Goal: Information Seeking & Learning: Learn about a topic

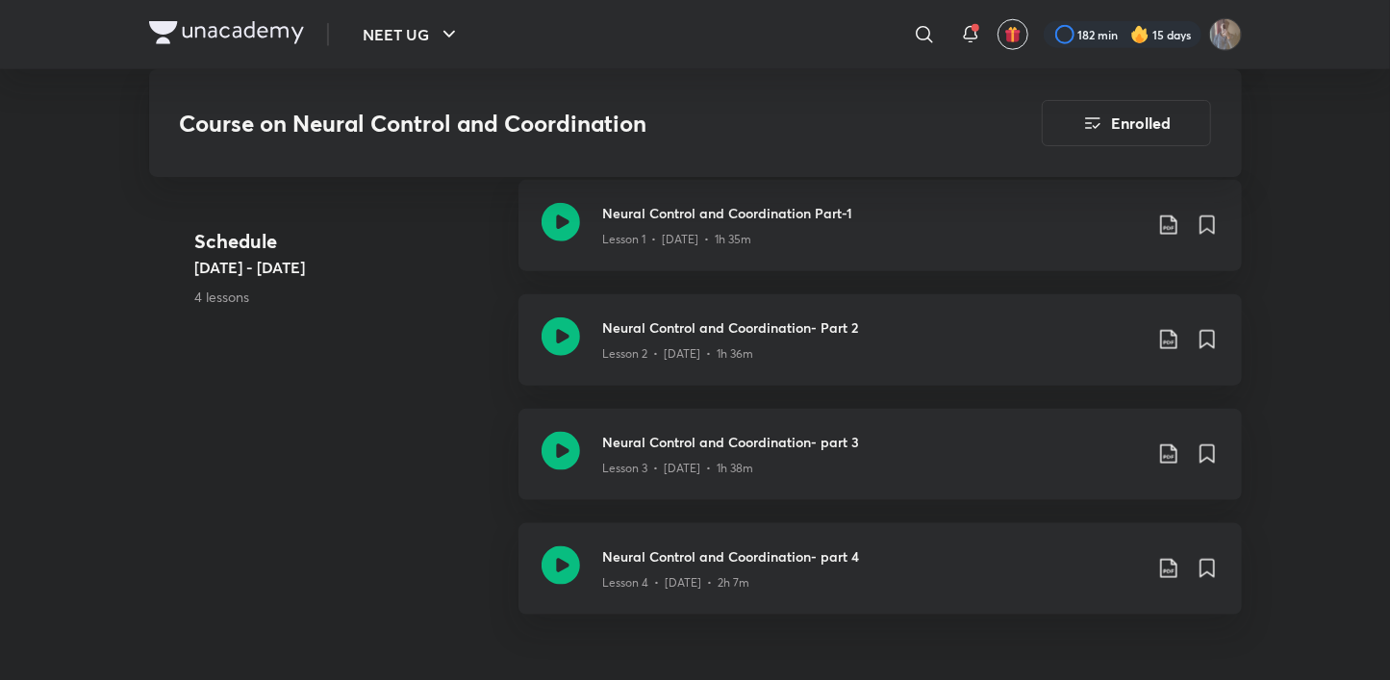
click at [423, 6] on div "NEET UG ​ 182 min 15 days" at bounding box center [695, 34] width 1093 height 69
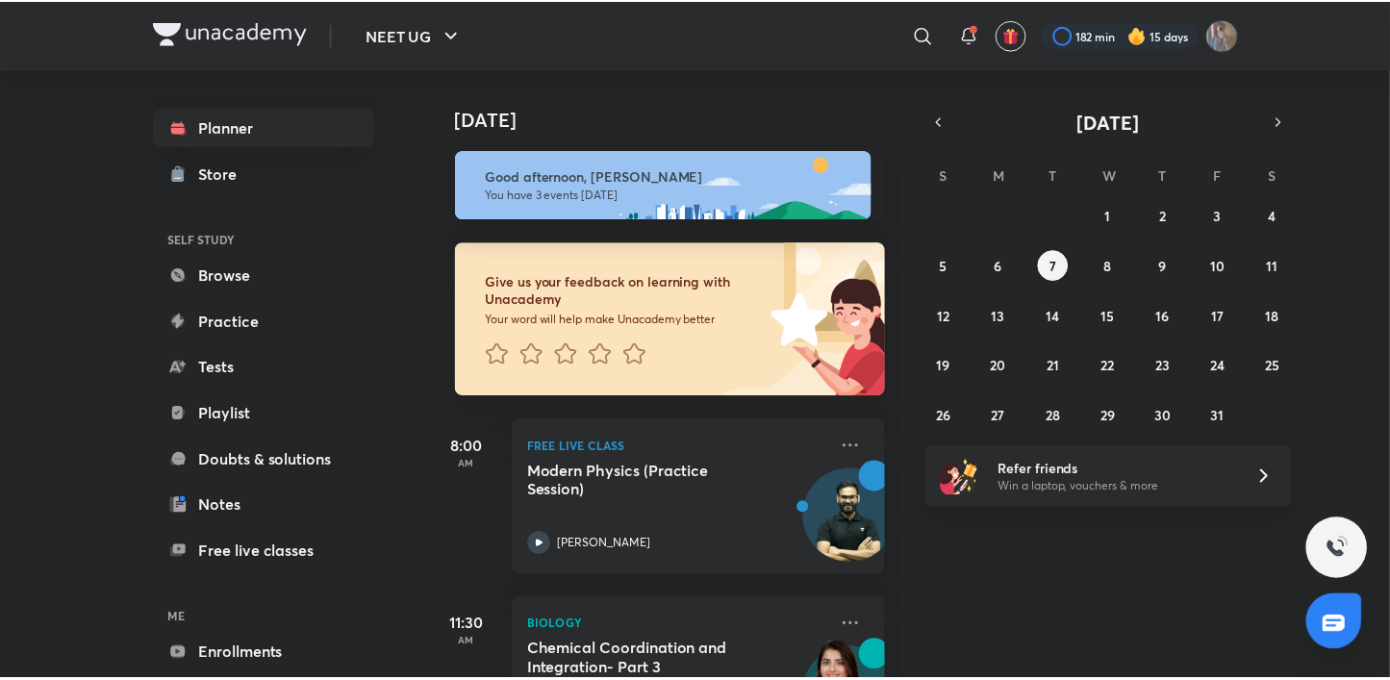
scroll to position [283, 0]
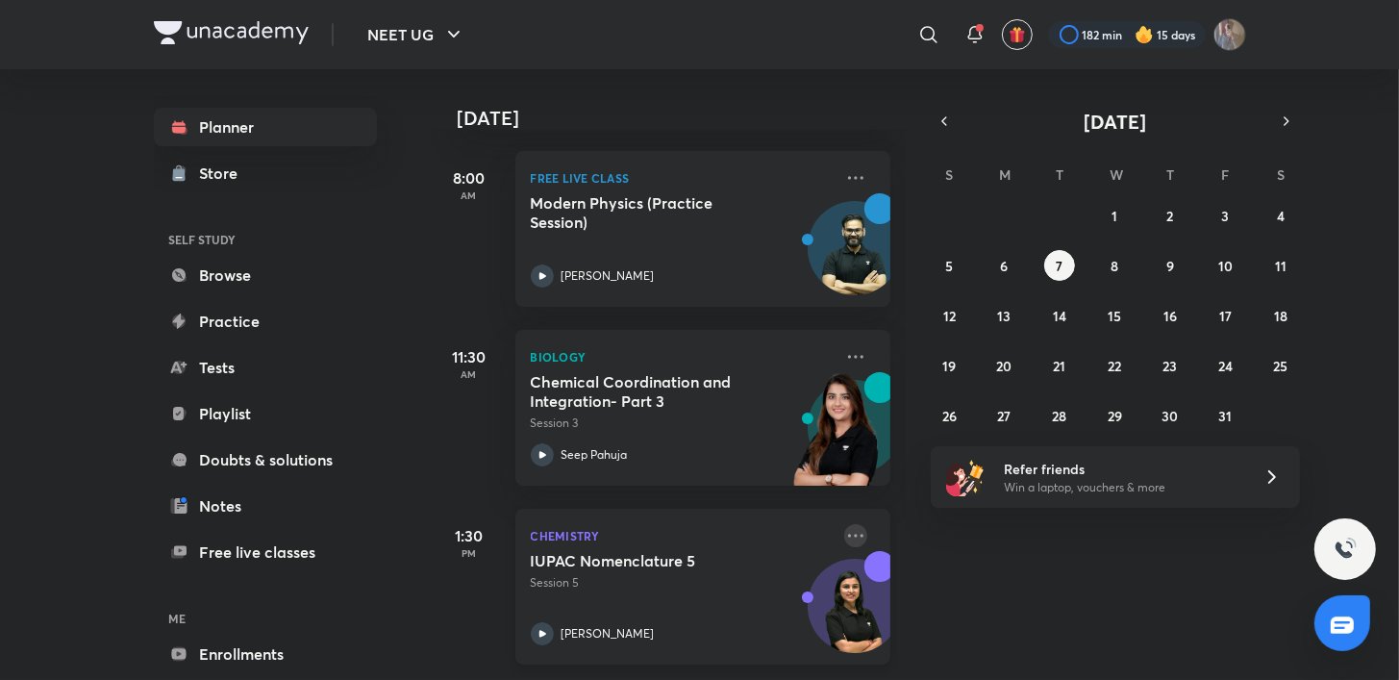
click at [844, 524] on icon at bounding box center [855, 535] width 23 height 23
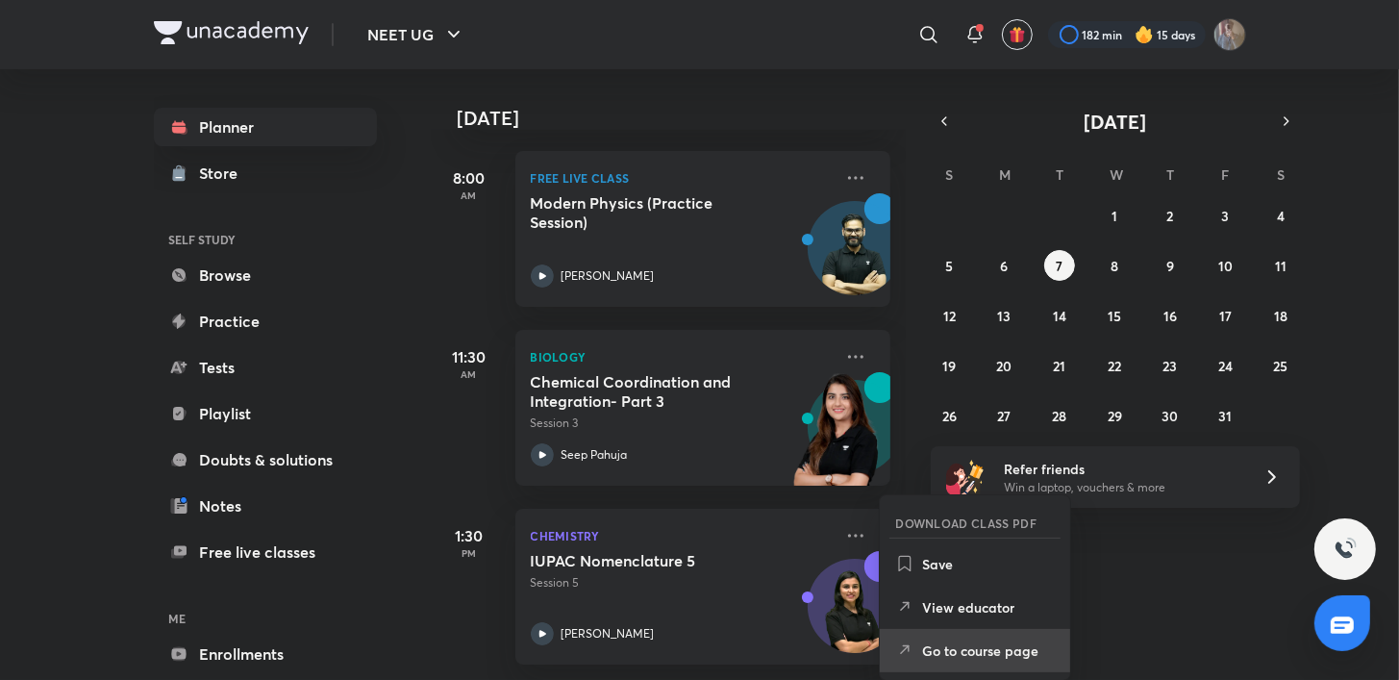
click at [939, 659] on p "Go to course page" at bounding box center [988, 651] width 133 height 20
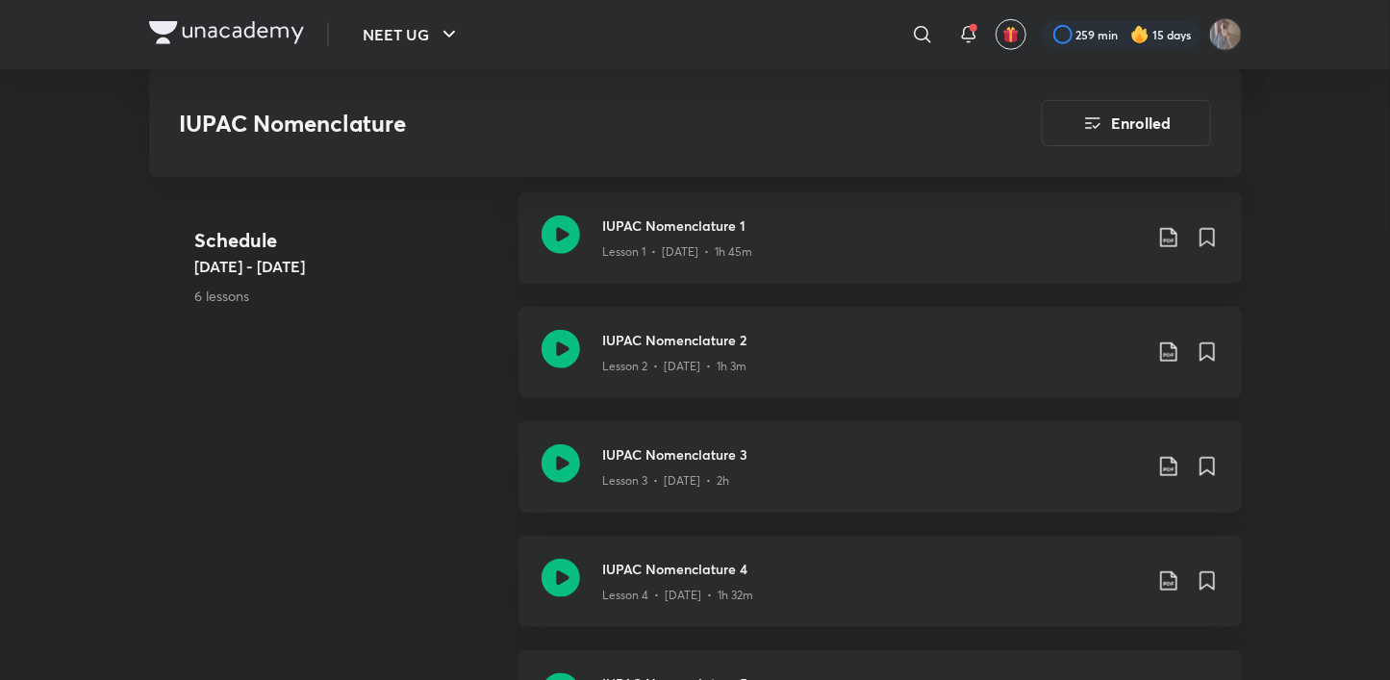
scroll to position [986, 0]
click at [1166, 352] on icon at bounding box center [1168, 353] width 23 height 23
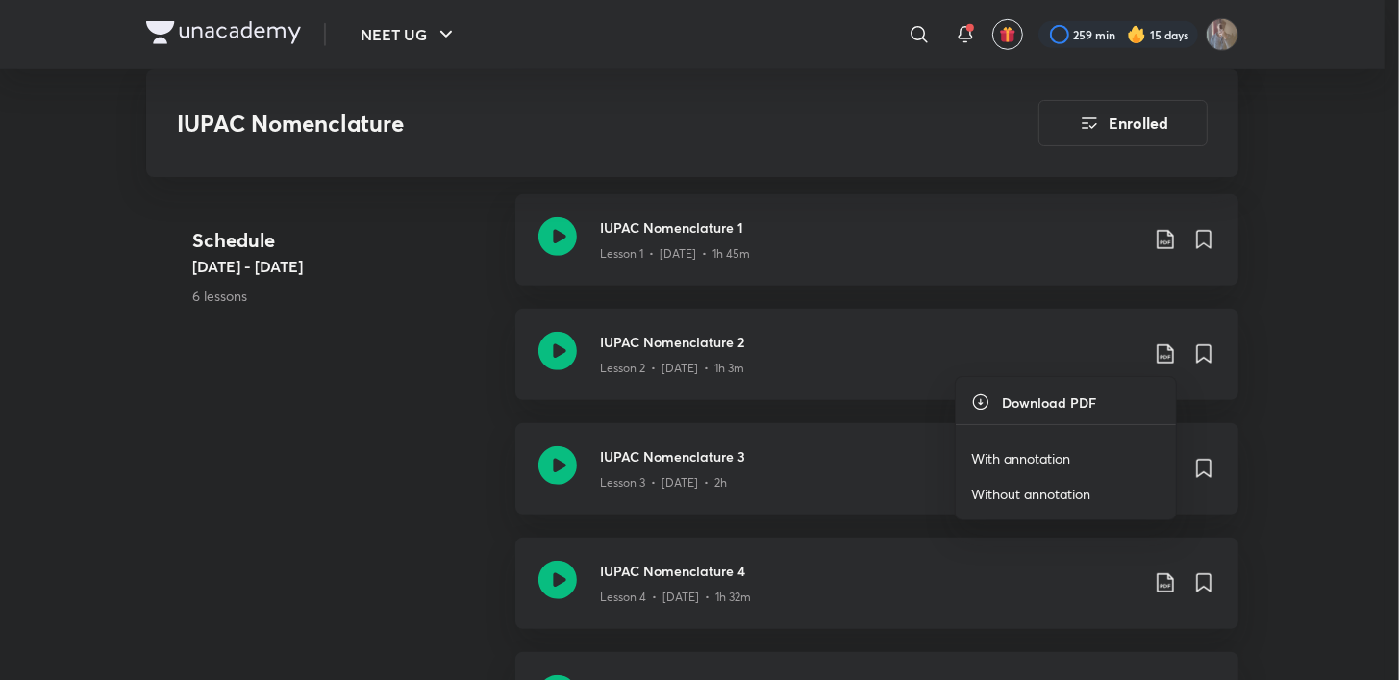
click at [991, 461] on p "With annotation" at bounding box center [1020, 458] width 99 height 20
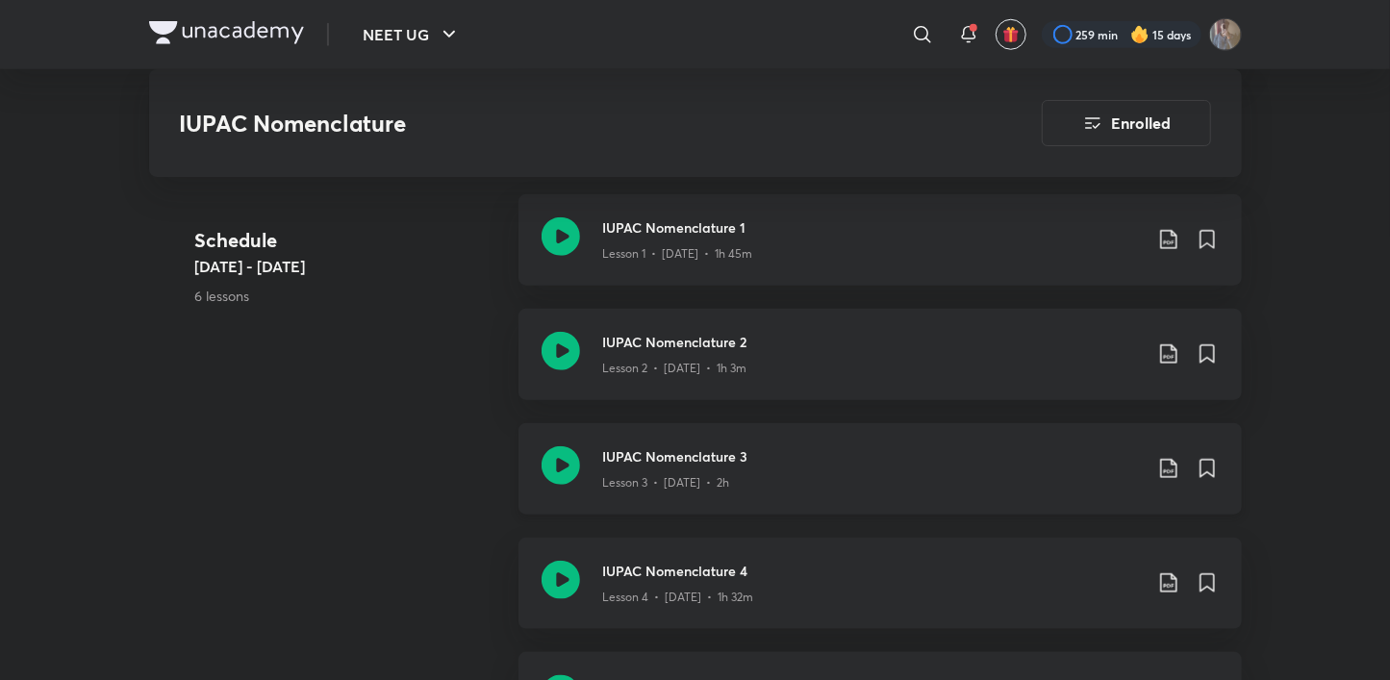
click at [1163, 467] on icon at bounding box center [1168, 468] width 23 height 23
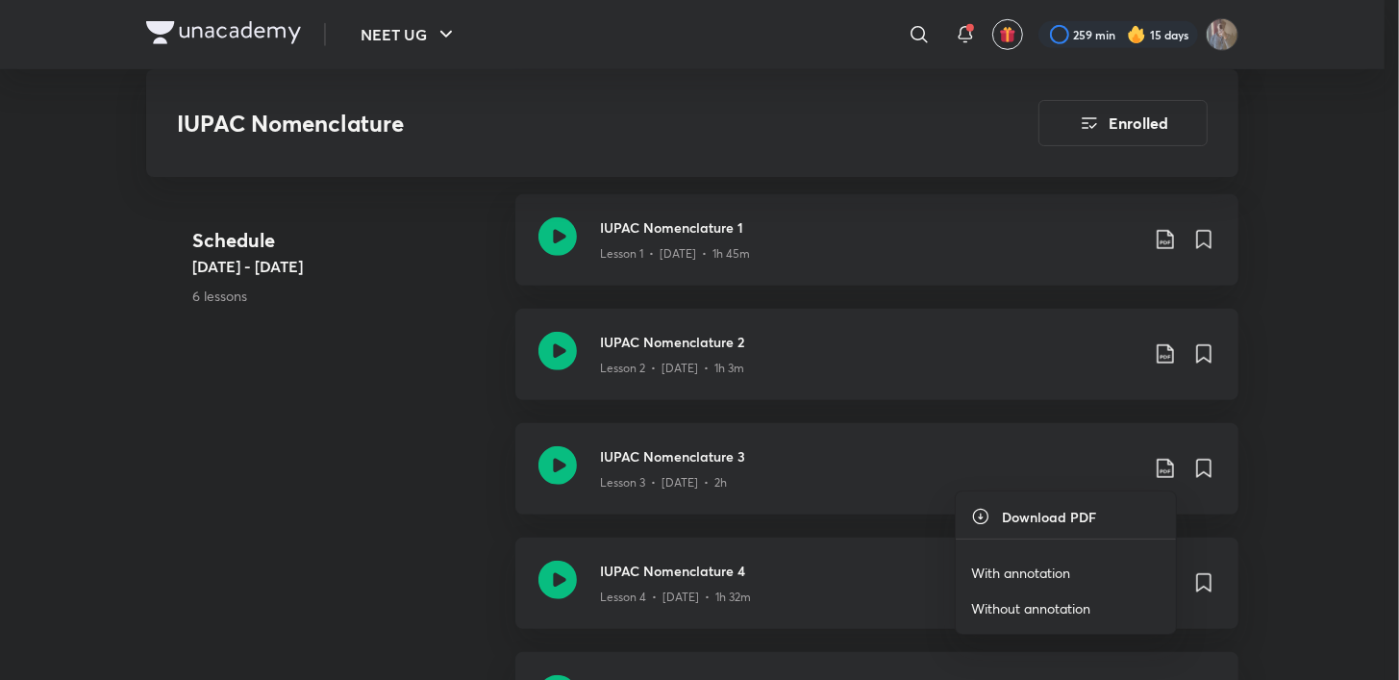
click at [974, 572] on p "With annotation" at bounding box center [1020, 573] width 99 height 20
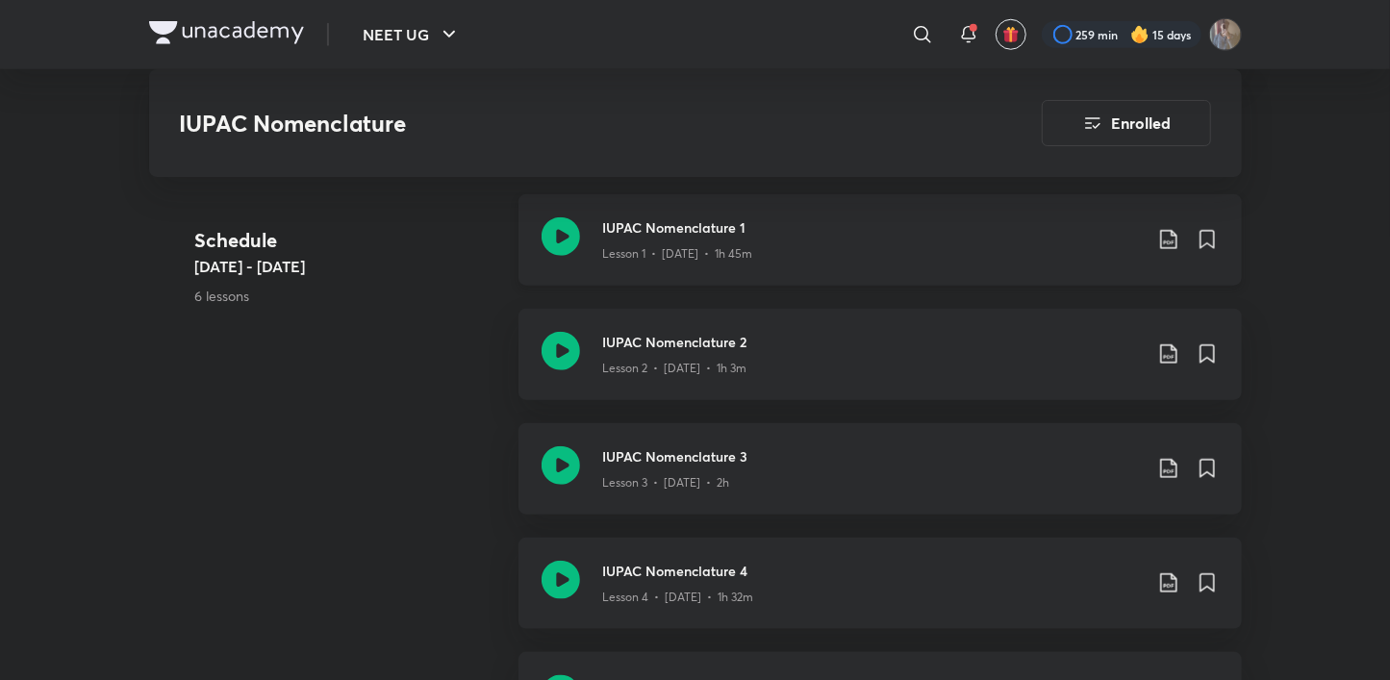
click at [639, 274] on div "IUPAC Nomenclature 1 Lesson 1 • [DATE] • 1h 45m" at bounding box center [879, 239] width 723 height 91
